Goal: Task Accomplishment & Management: Manage account settings

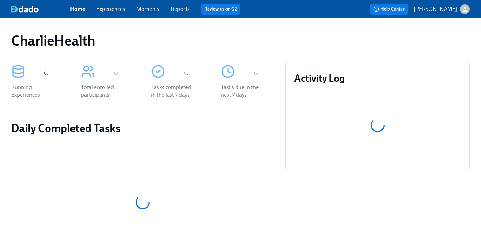
click at [117, 9] on link "Experiences" at bounding box center [110, 9] width 29 height 7
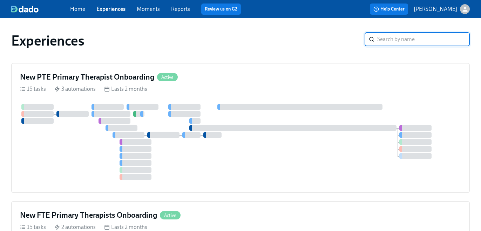
scroll to position [191, 0]
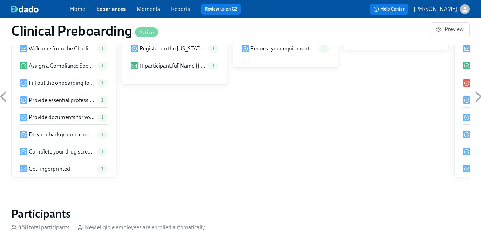
scroll to position [0, 8748]
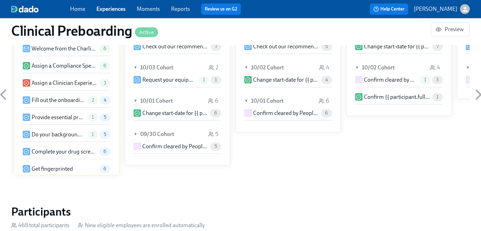
paste input "Joseph Robert Quirk"
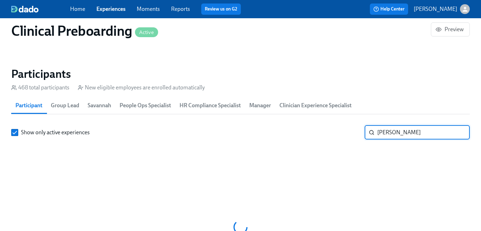
type input "quirk"
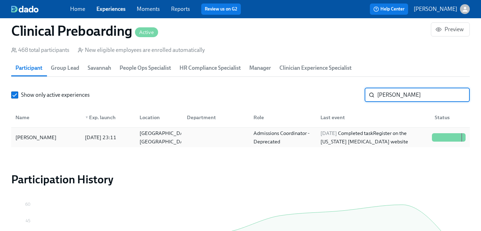
scroll to position [0, 9394]
click at [353, 143] on div "2025/10/02 Completed task Register on the Pennsylvania Child Abuse website" at bounding box center [373, 137] width 111 height 17
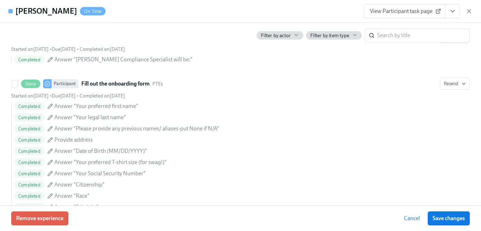
scroll to position [401, 0]
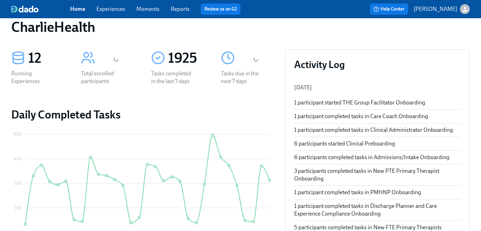
scroll to position [14, 0]
click at [119, 6] on link "Experiences" at bounding box center [110, 9] width 29 height 7
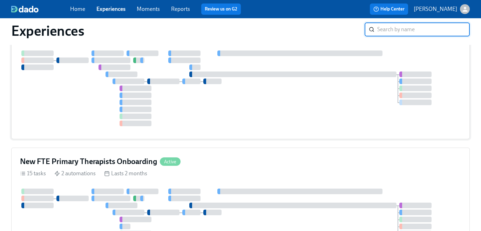
scroll to position [306, 0]
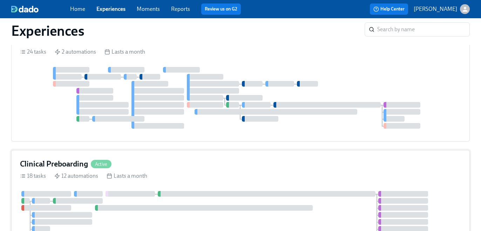
click at [267, 191] on div at bounding box center [267, 194] width 218 height 6
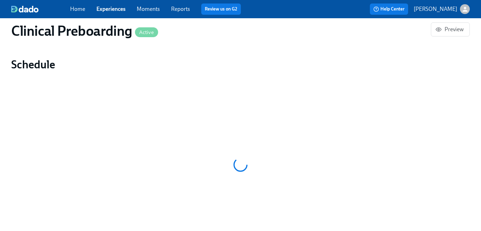
scroll to position [547, 0]
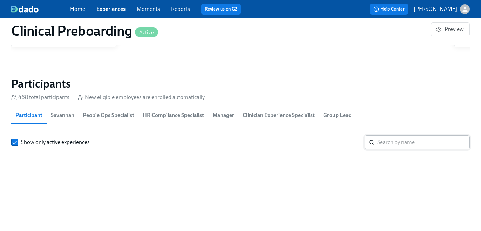
click at [381, 144] on input "search" at bounding box center [423, 142] width 93 height 14
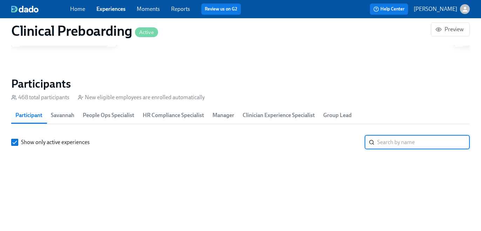
paste input "TFFY8791W6O1"
click at [385, 141] on input "TFFY8791W6O1" at bounding box center [423, 142] width 93 height 14
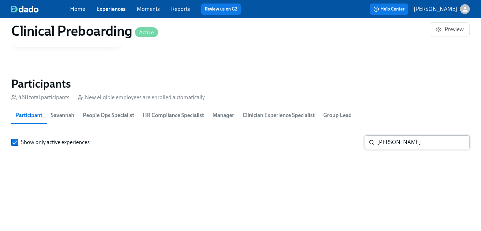
click at [395, 147] on input "[PERSON_NAME]" at bounding box center [423, 142] width 93 height 14
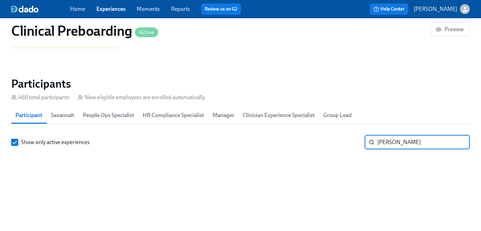
click at [395, 147] on input "[PERSON_NAME]" at bounding box center [423, 142] width 93 height 14
click at [395, 146] on input "[PERSON_NAME]" at bounding box center [423, 142] width 93 height 14
paste input "V"
click at [395, 146] on input "[PERSON_NAME]" at bounding box center [423, 142] width 93 height 14
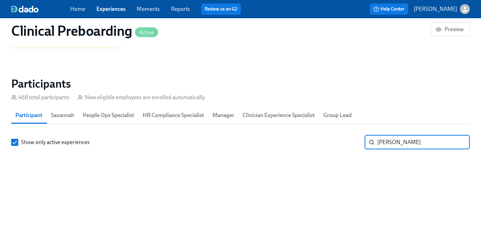
click at [395, 146] on input "[PERSON_NAME]" at bounding box center [423, 142] width 93 height 14
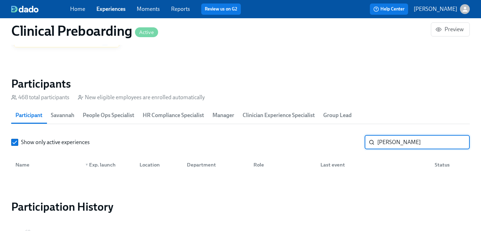
click at [384, 136] on input "[PERSON_NAME]" at bounding box center [423, 142] width 93 height 14
click at [384, 139] on input "[PERSON_NAME]" at bounding box center [423, 142] width 93 height 14
click at [379, 142] on input "[PERSON_NAME]" at bounding box center [423, 142] width 93 height 14
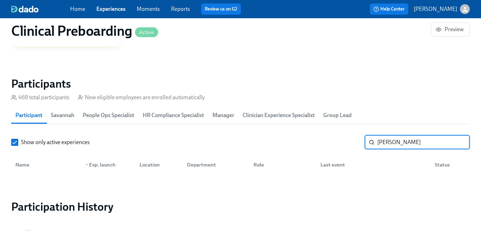
click at [379, 142] on input "[PERSON_NAME]" at bounding box center [423, 142] width 93 height 14
click at [390, 144] on input "[PERSON_NAME]" at bounding box center [423, 142] width 93 height 14
paste input "[PERSON_NAME]"
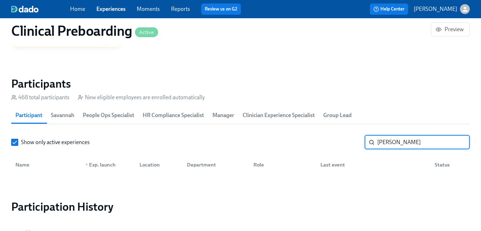
type input "[PERSON_NAME]"
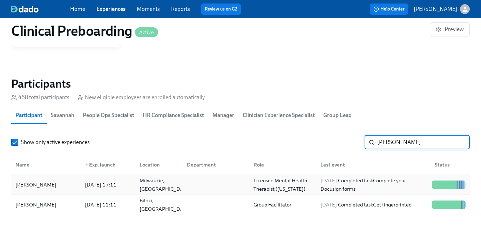
click at [321, 188] on div "[DATE] Completed task Complete your Docusign forms" at bounding box center [373, 184] width 111 height 17
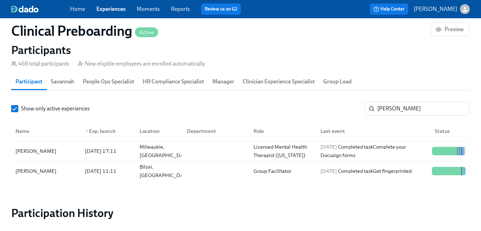
scroll to position [778, 0]
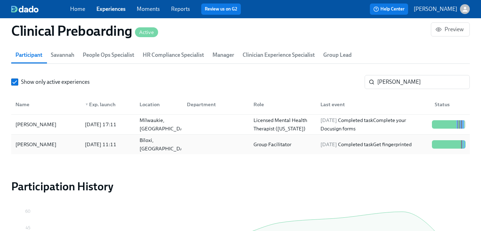
click at [335, 148] on span "[DATE]" at bounding box center [328, 144] width 16 height 6
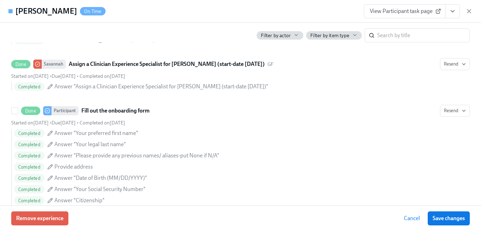
scroll to position [401, 0]
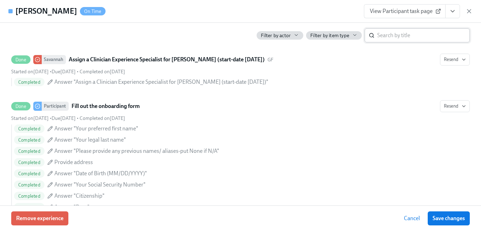
click at [390, 38] on input "search" at bounding box center [423, 35] width 93 height 14
type input "docusign"
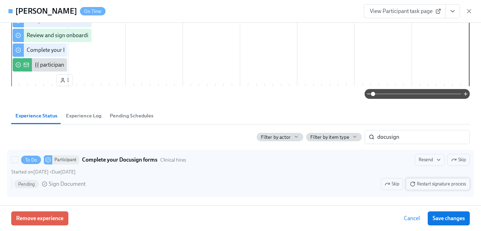
click at [439, 183] on span "Restart signature process" at bounding box center [438, 184] width 56 height 7
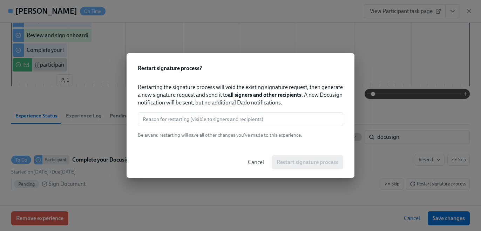
click at [285, 133] on span "Be aware : restarting will save all other changes you've made to this experienc…" at bounding box center [220, 135] width 164 height 7
click at [281, 125] on input "text" at bounding box center [240, 119] width 205 height 14
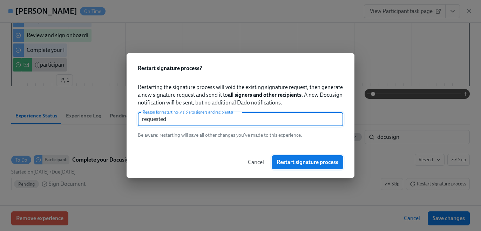
type input "requested"
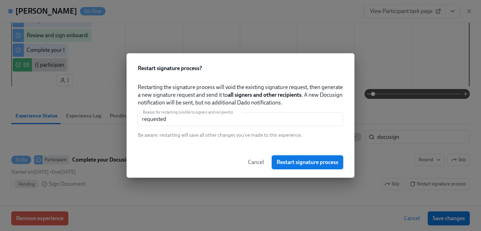
click at [308, 163] on span "Restart signature process" at bounding box center [308, 162] width 62 height 7
